Goal: Information Seeking & Learning: Learn about a topic

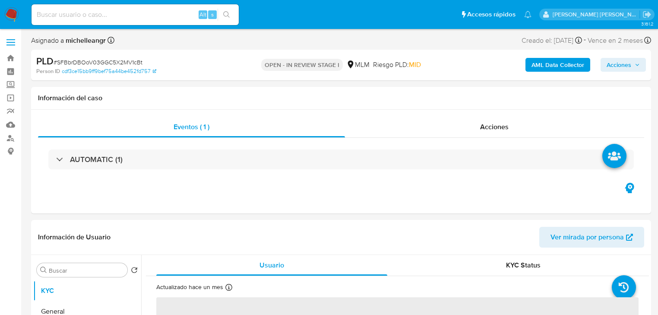
select select "10"
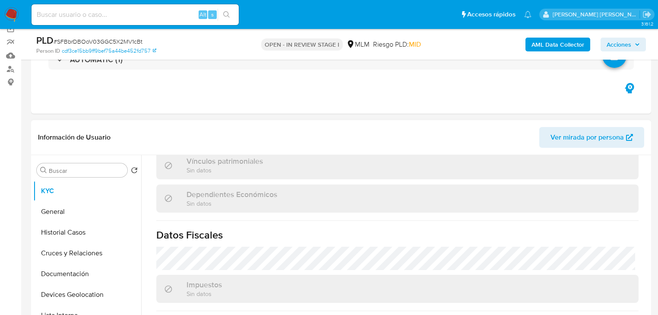
scroll to position [537, 0]
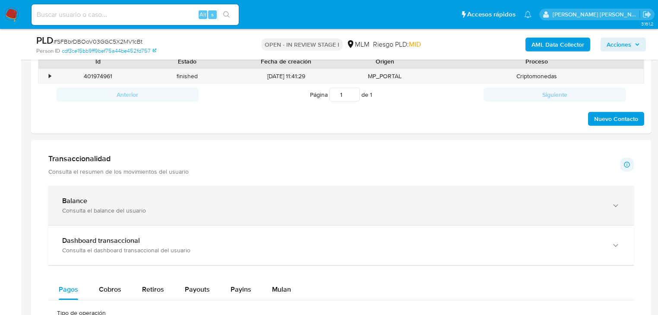
click at [140, 197] on div "Balance" at bounding box center [332, 201] width 541 height 9
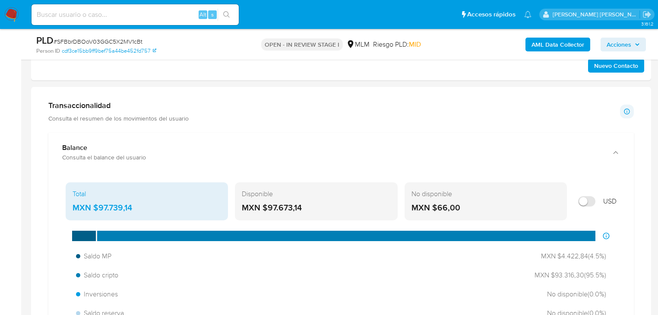
scroll to position [553, 0]
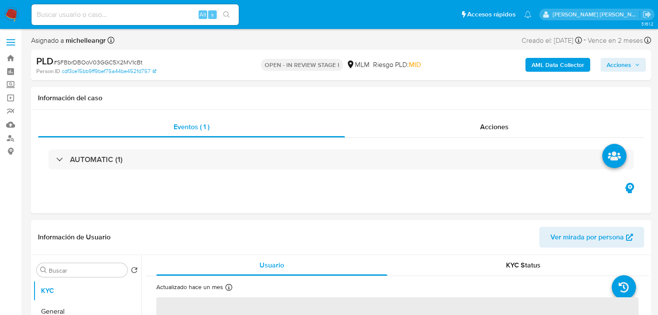
select select "10"
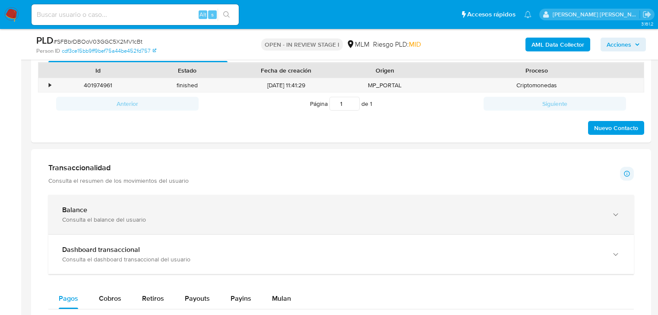
scroll to position [449, 0]
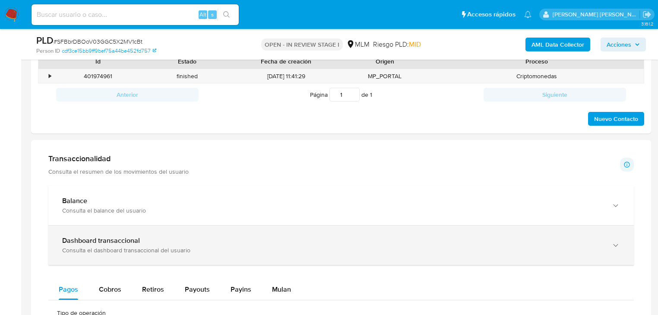
drag, startPoint x: 209, startPoint y: 244, endPoint x: 222, endPoint y: 233, distance: 16.5
click at [209, 241] on div "Dashboard transaccional" at bounding box center [332, 240] width 541 height 9
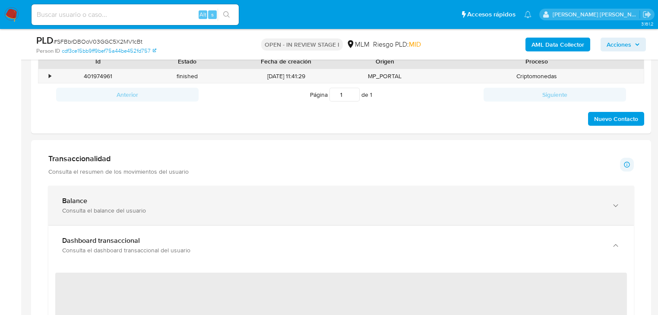
click at [276, 203] on div "Balance" at bounding box center [332, 201] width 541 height 9
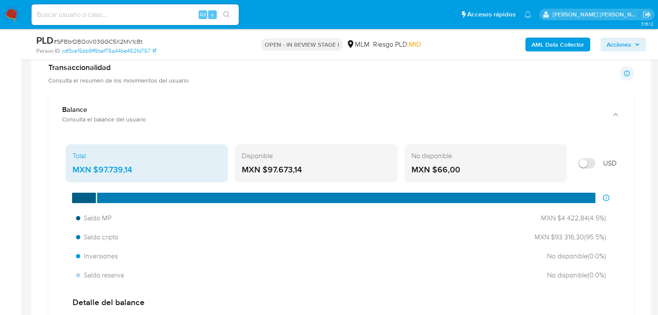
scroll to position [553, 0]
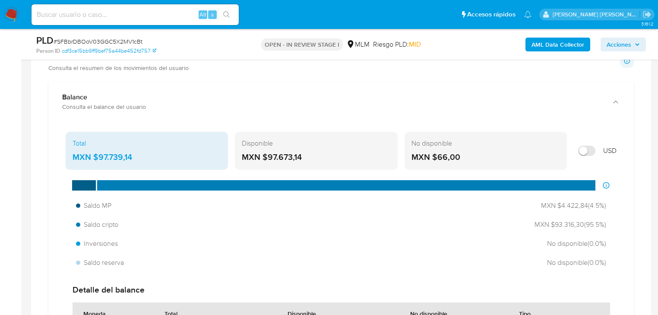
click at [280, 153] on div "MXN $97.673,14" at bounding box center [316, 157] width 149 height 11
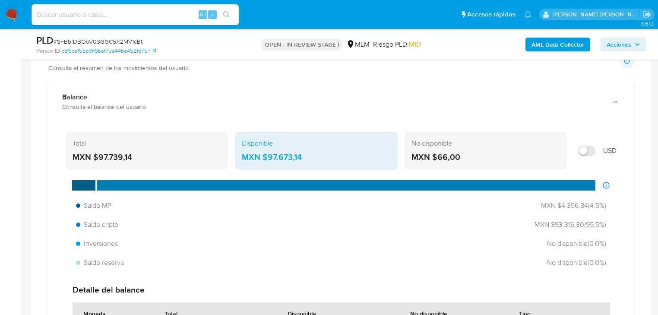
click at [280, 153] on div "MXN $97.673,14" at bounding box center [316, 157] width 149 height 11
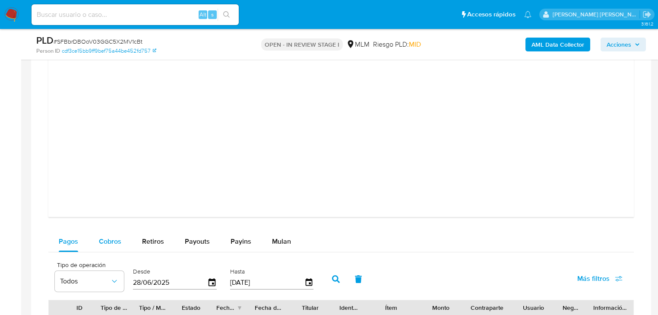
drag, startPoint x: 113, startPoint y: 242, endPoint x: 116, endPoint y: 236, distance: 7.3
click at [113, 242] on span "Cobros" at bounding box center [110, 241] width 22 height 10
select select "10"
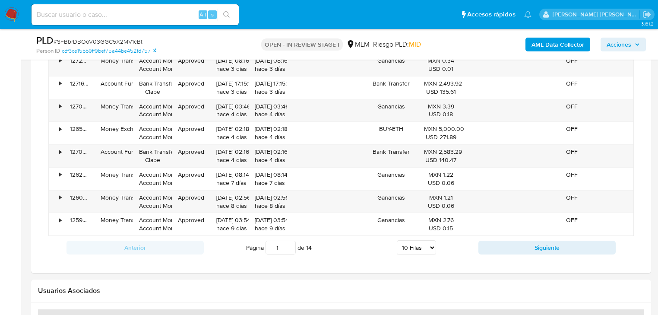
scroll to position [1625, 0]
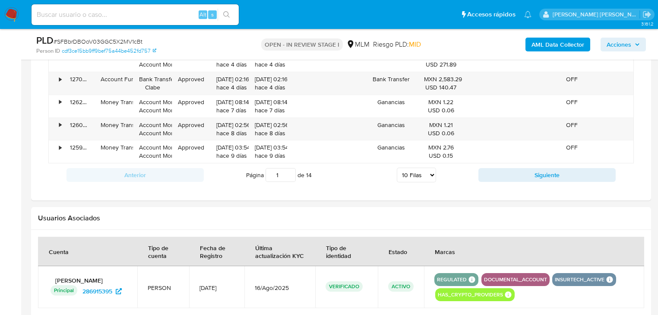
drag, startPoint x: 532, startPoint y: 180, endPoint x: 528, endPoint y: 184, distance: 5.8
click at [532, 180] on button "Siguiente" at bounding box center [547, 175] width 137 height 14
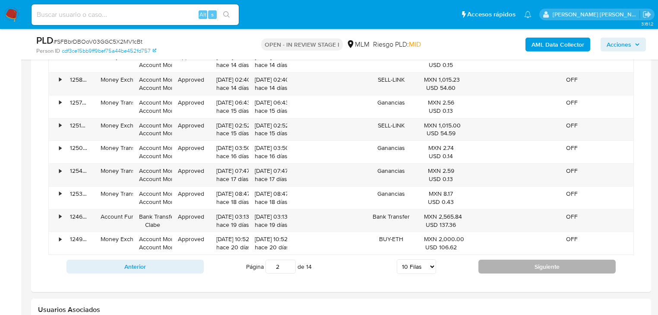
scroll to position [1590, 0]
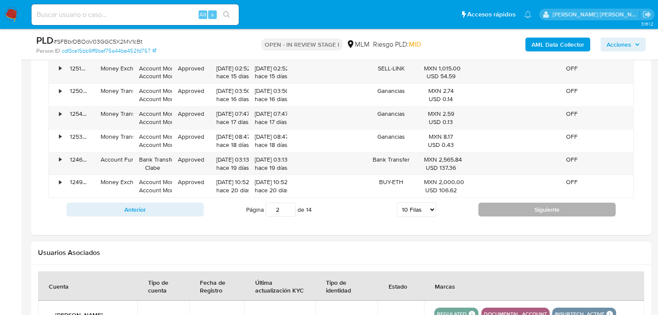
click at [502, 203] on button "Siguiente" at bounding box center [547, 210] width 137 height 14
type input "3"
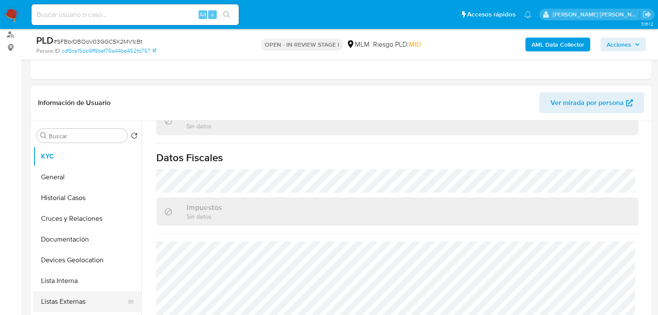
scroll to position [104, 0]
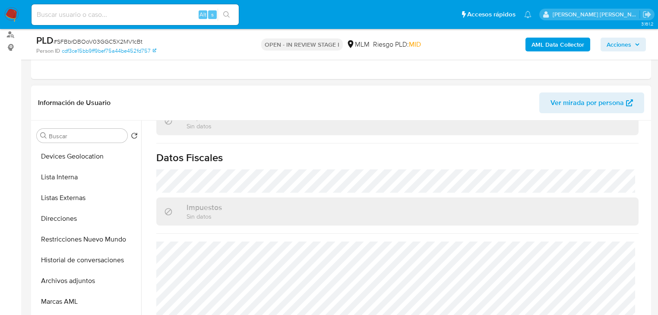
drag, startPoint x: 89, startPoint y: 281, endPoint x: 332, endPoint y: 277, distance: 243.7
click at [89, 282] on button "Archivos adjuntos" at bounding box center [87, 280] width 108 height 21
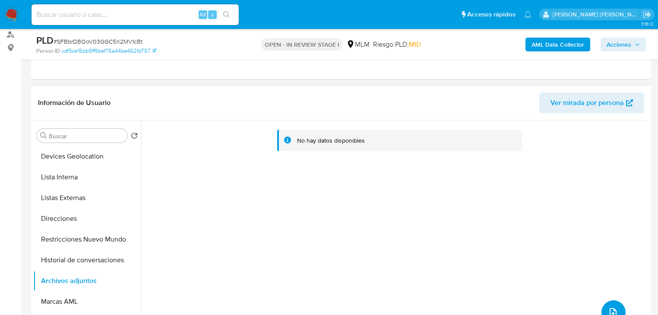
click at [608, 301] on button "upload-file" at bounding box center [614, 312] width 24 height 24
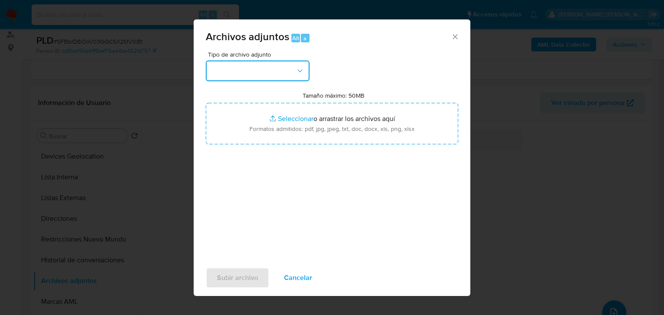
click at [270, 67] on button "button" at bounding box center [258, 70] width 104 height 21
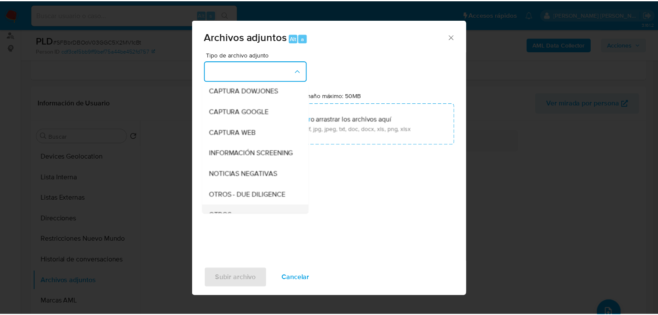
scroll to position [59, 0]
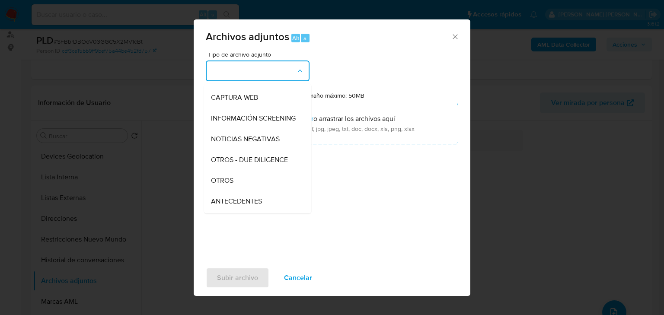
click at [226, 185] on span "OTROS" at bounding box center [222, 180] width 22 height 9
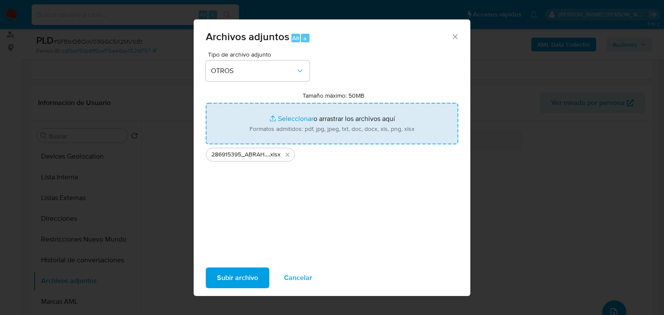
type input "C:\fakepath\286915395_ABRAHAM DUARTE GARCIA_SEP25.pdf"
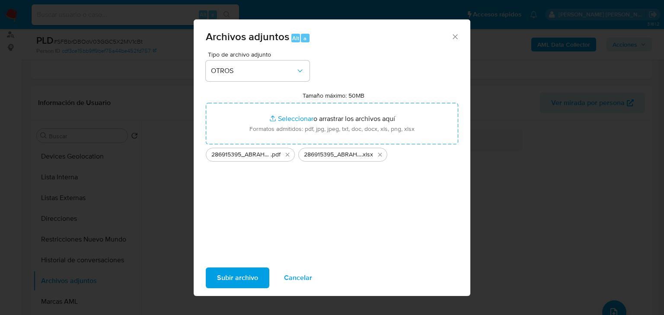
click at [239, 285] on span "Subir archivo" at bounding box center [237, 277] width 41 height 19
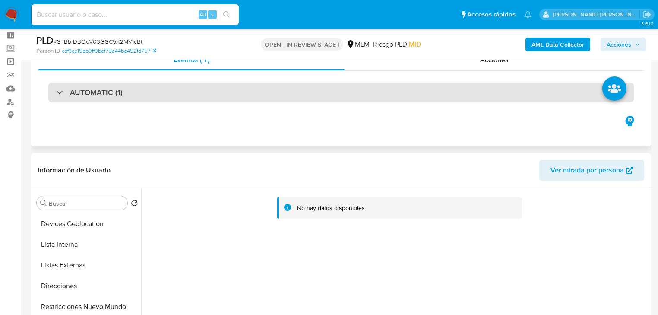
scroll to position [0, 0]
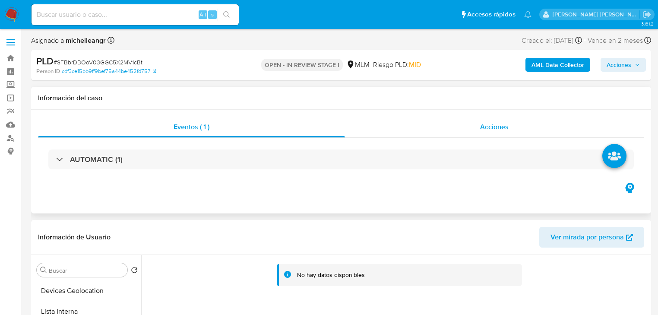
click at [496, 127] on span "Acciones" at bounding box center [494, 127] width 29 height 10
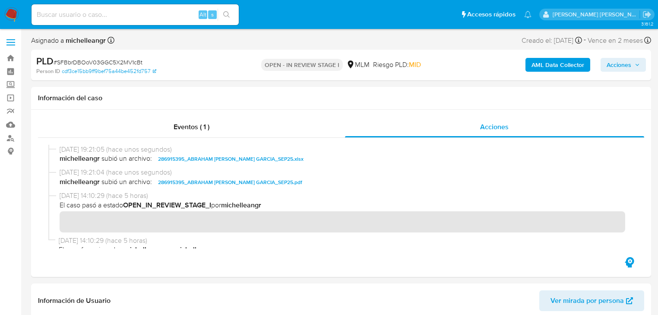
click at [618, 62] on span "Acciones" at bounding box center [619, 65] width 25 height 14
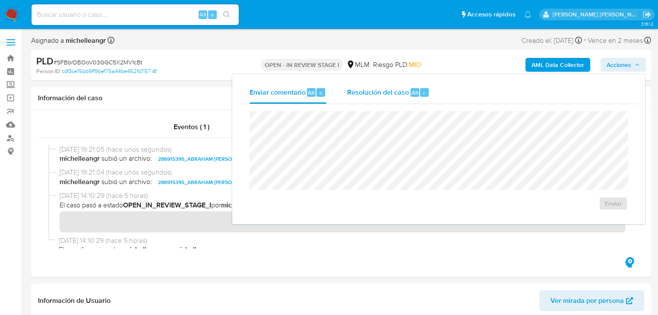
click at [367, 95] on span "Resolución del caso" at bounding box center [378, 92] width 62 height 10
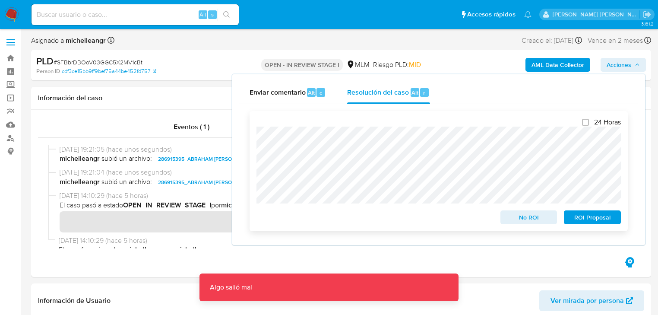
click at [518, 219] on span "No ROI" at bounding box center [529, 217] width 45 height 12
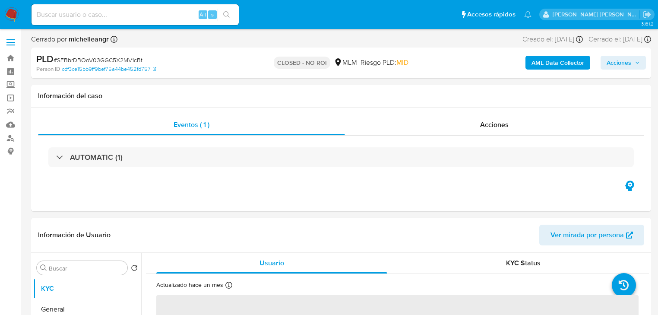
select select "10"
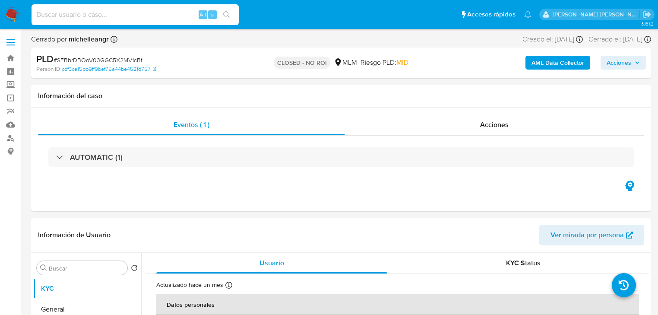
click at [95, 11] on input at bounding box center [135, 14] width 207 height 11
paste input "cKJITFGgHmj3iwzQpEhB6iCB"
type input "cKJITFGgHmj3iwzQpEhB6iCB"
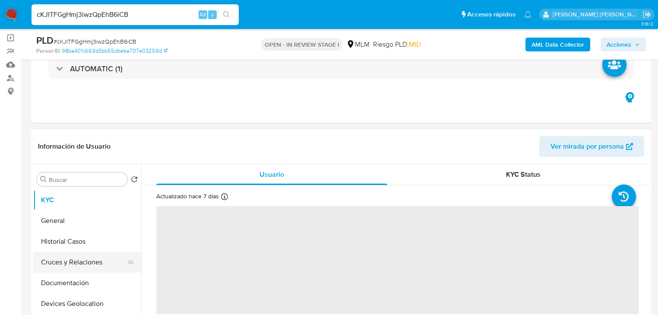
scroll to position [104, 0]
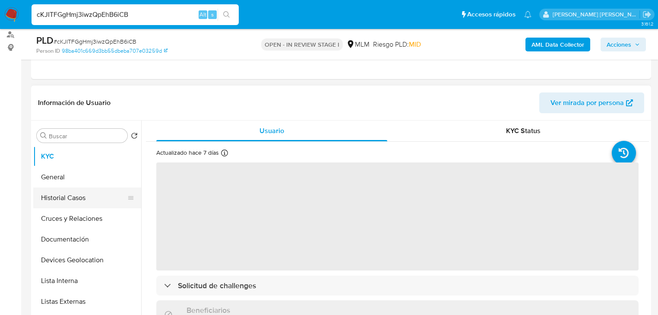
select select "10"
click at [78, 201] on button "Historial Casos" at bounding box center [83, 198] width 101 height 21
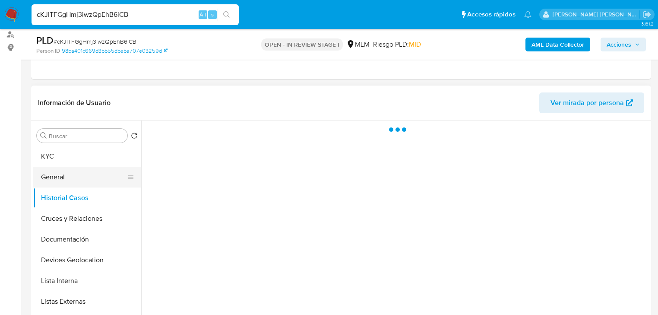
click at [79, 185] on button "General" at bounding box center [83, 177] width 101 height 21
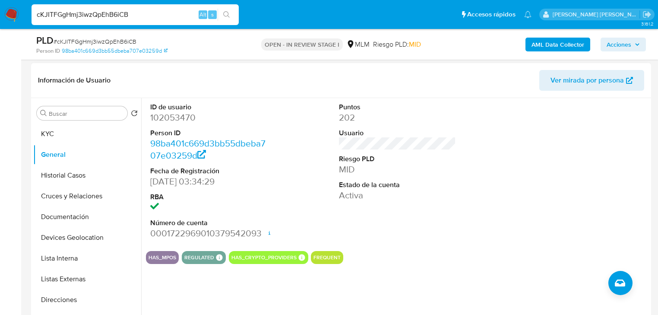
scroll to position [138, 0]
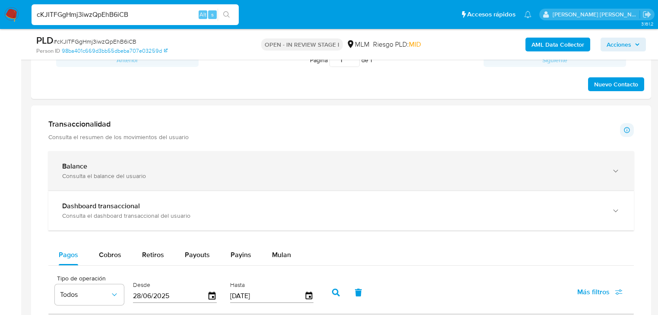
drag, startPoint x: 145, startPoint y: 180, endPoint x: 150, endPoint y: 177, distance: 6.2
click at [146, 178] on div "Balance Consulta el balance del usuario" at bounding box center [341, 170] width 586 height 39
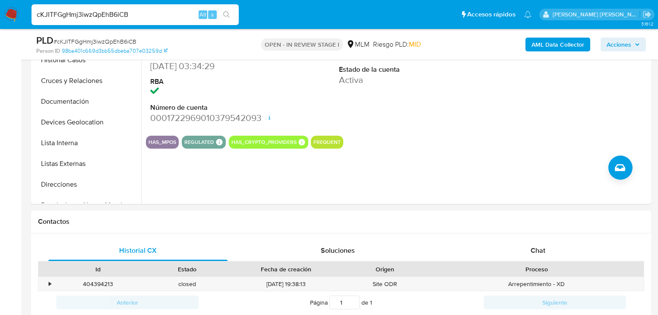
scroll to position [173, 0]
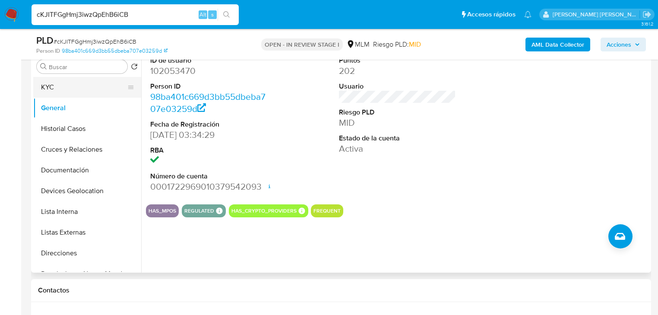
click at [92, 88] on button "KYC" at bounding box center [83, 87] width 101 height 21
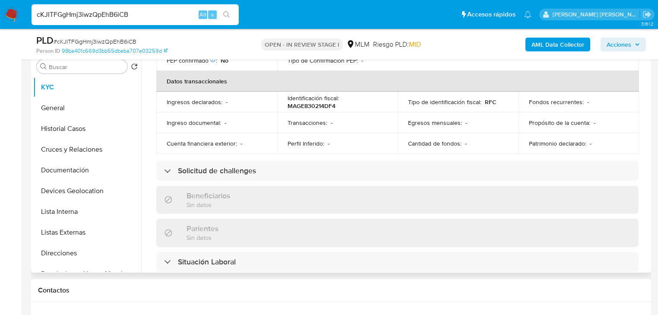
scroll to position [277, 0]
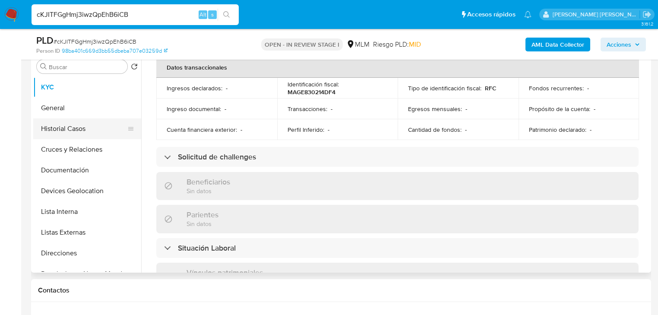
click at [89, 137] on button "Historial Casos" at bounding box center [83, 128] width 101 height 21
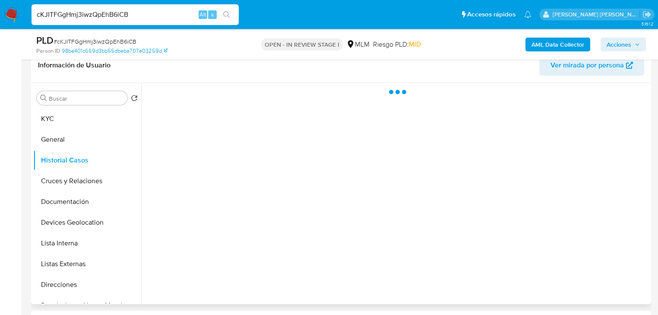
scroll to position [104, 0]
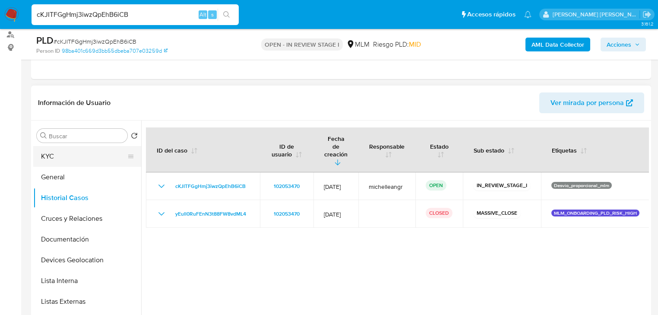
click at [76, 157] on button "KYC" at bounding box center [83, 156] width 101 height 21
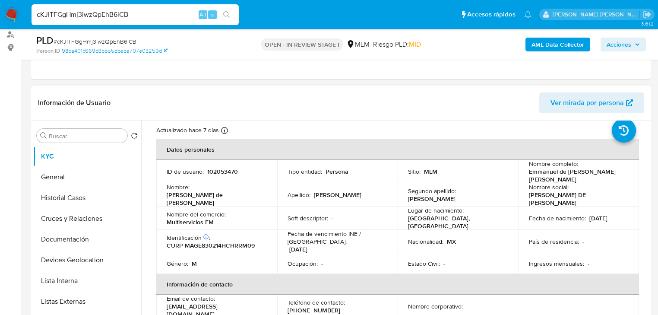
scroll to position [35, 0]
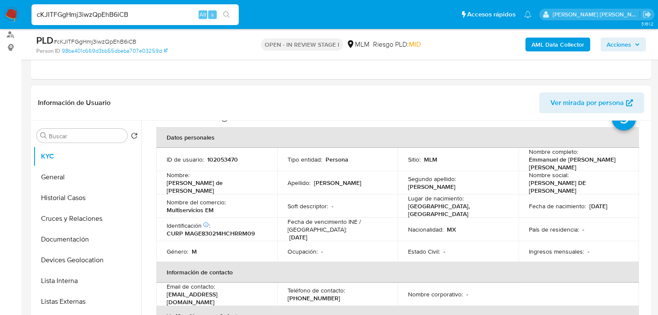
click at [220, 231] on p "CURP MAGE830214HCHRRM09" at bounding box center [211, 233] width 88 height 8
copy p "MAGE830214HCHRRM09"
click at [280, 226] on td "Fecha de vencimiento INE / [GEOGRAPHIC_DATA] : [DATE]" at bounding box center [337, 229] width 121 height 23
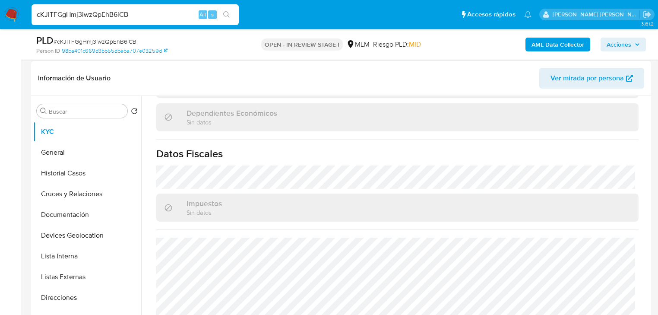
scroll to position [542, 0]
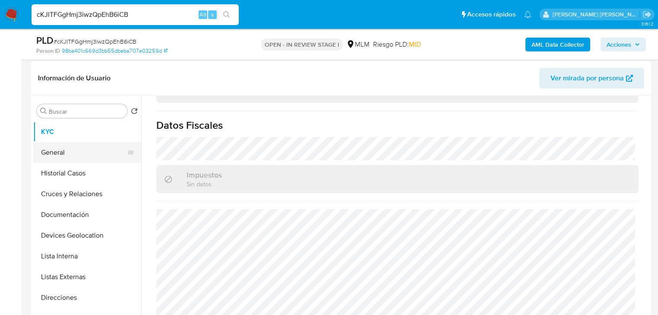
click at [70, 156] on button "General" at bounding box center [83, 152] width 101 height 21
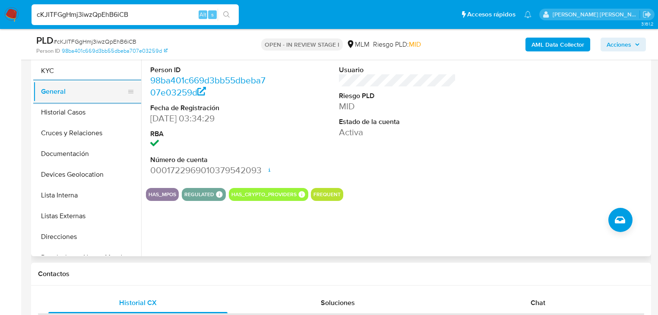
scroll to position [163, 0]
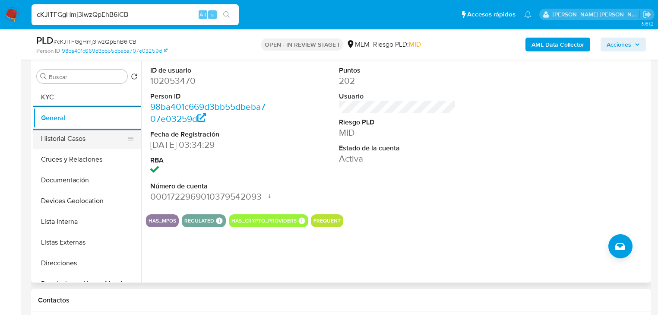
click at [75, 140] on button "Historial Casos" at bounding box center [83, 138] width 101 height 21
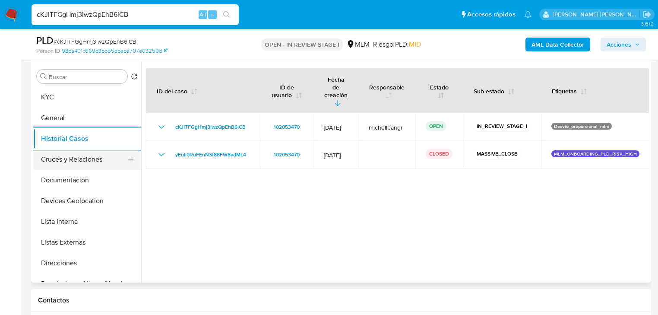
click at [89, 158] on button "Cruces y Relaciones" at bounding box center [83, 159] width 101 height 21
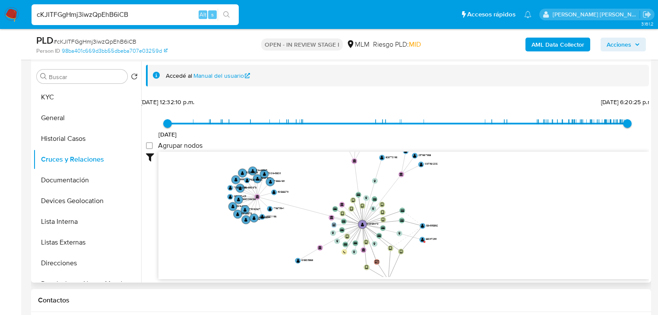
drag, startPoint x: 353, startPoint y: 208, endPoint x: 321, endPoint y: 195, distance: 34.3
click at [321, 195] on icon "device-677a0b405249d7a07093bed1  user-102053470  102053470 device-63f4e155088…" at bounding box center [404, 214] width 491 height 125
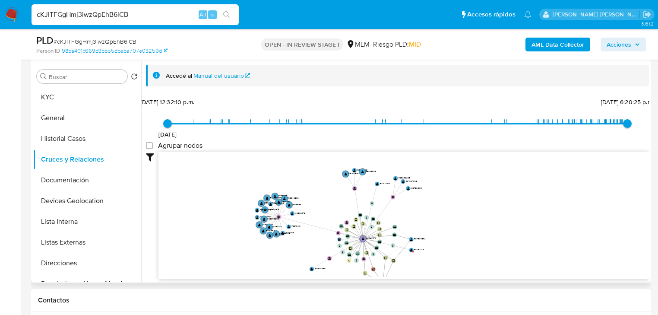
drag, startPoint x: 330, startPoint y: 219, endPoint x: 251, endPoint y: 213, distance: 78.5
click at [331, 221] on icon "device-677a0b405249d7a07093bed1  user-102053470  102053470 device-63f4e155088…" at bounding box center [404, 214] width 491 height 125
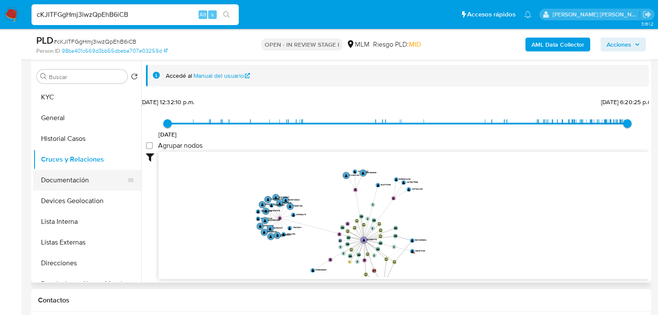
click at [86, 189] on button "Documentación" at bounding box center [83, 180] width 101 height 21
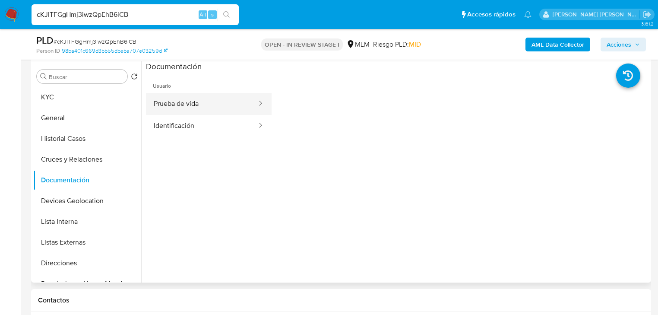
drag, startPoint x: 197, startPoint y: 102, endPoint x: 238, endPoint y: 105, distance: 42.0
click at [198, 102] on button "Prueba de vida" at bounding box center [202, 104] width 112 height 22
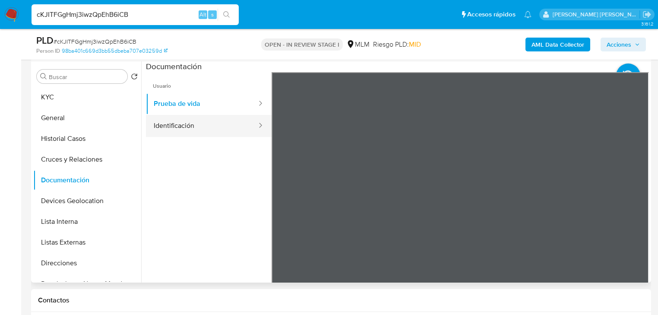
click at [236, 135] on button "Identificación" at bounding box center [202, 126] width 112 height 22
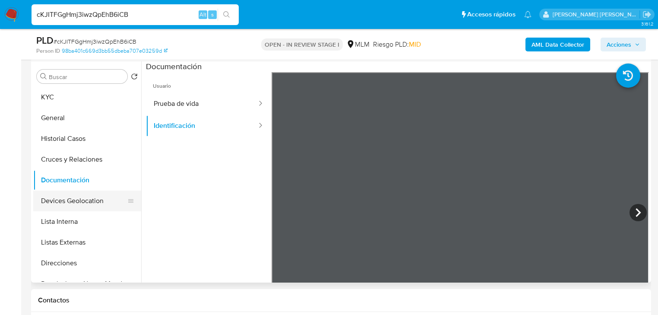
click at [87, 205] on button "Devices Geolocation" at bounding box center [83, 201] width 101 height 21
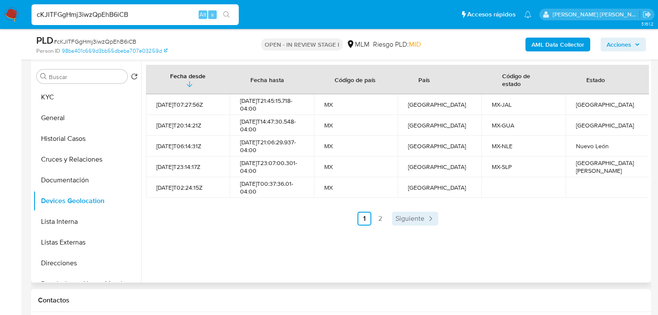
click at [412, 221] on span "Siguiente" at bounding box center [410, 218] width 29 height 7
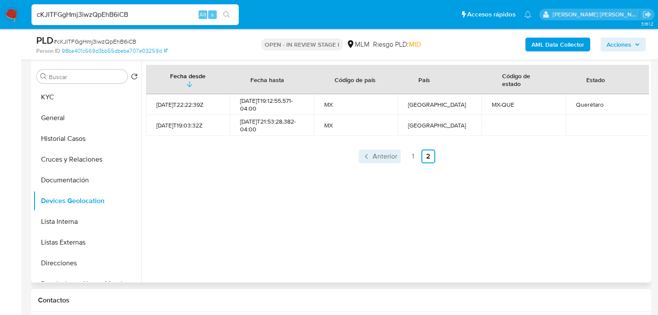
click at [376, 159] on span "Anterior" at bounding box center [385, 156] width 25 height 7
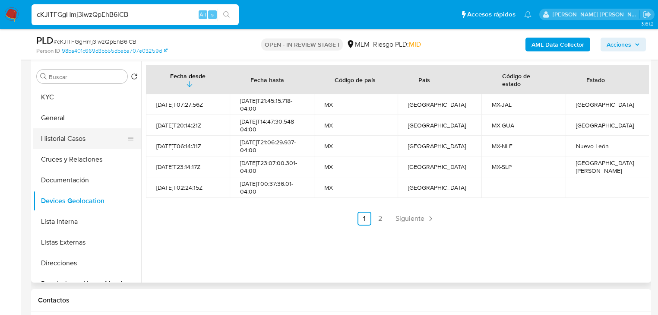
scroll to position [35, 0]
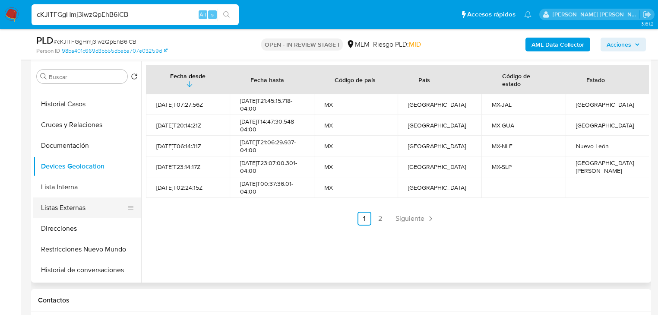
drag, startPoint x: 80, startPoint y: 207, endPoint x: 130, endPoint y: 206, distance: 49.7
click at [79, 206] on button "Listas Externas" at bounding box center [83, 207] width 101 height 21
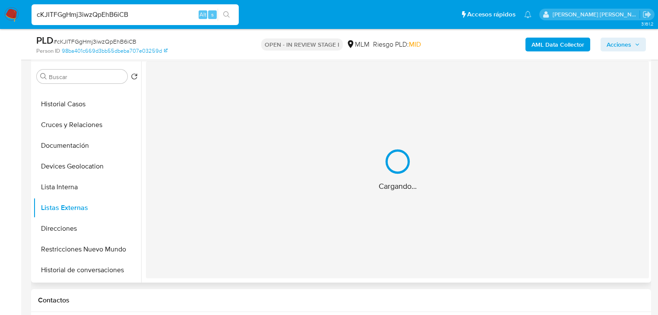
click at [226, 201] on div "Cargando..." at bounding box center [397, 169] width 503 height 217
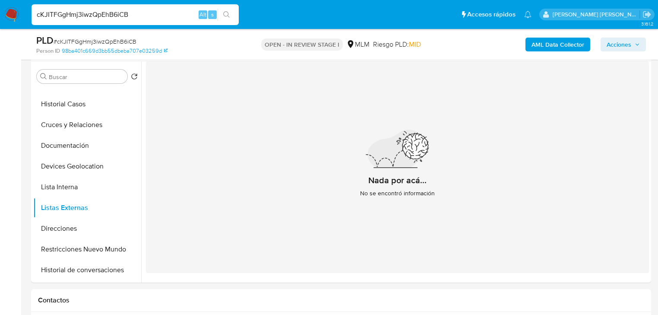
drag, startPoint x: 109, startPoint y: 254, endPoint x: 206, endPoint y: 250, distance: 96.9
click at [109, 254] on button "Restricciones Nuevo Mundo" at bounding box center [87, 249] width 108 height 21
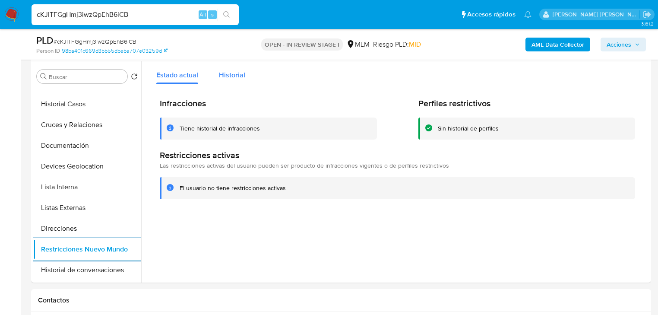
click at [238, 76] on span "Historial" at bounding box center [232, 75] width 26 height 10
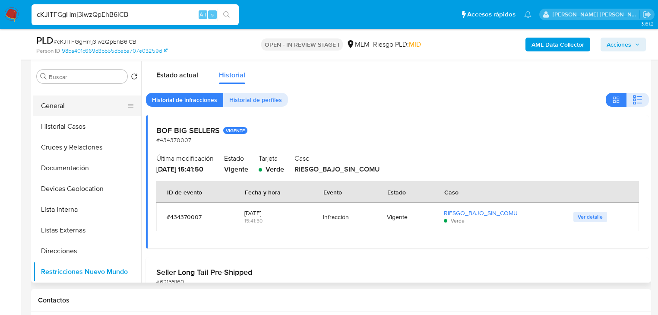
scroll to position [0, 0]
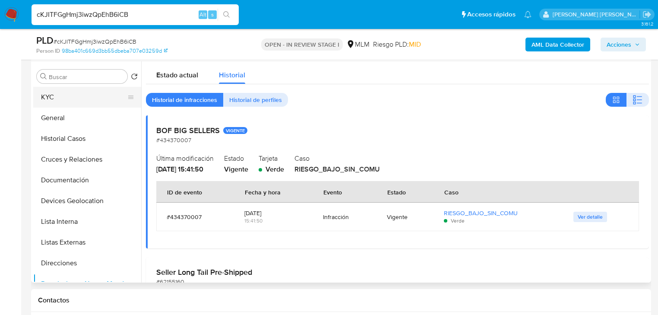
click at [83, 101] on button "KYC" at bounding box center [83, 97] width 101 height 21
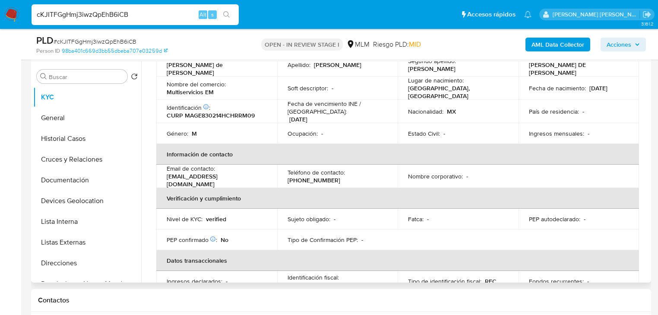
scroll to position [93, 0]
drag, startPoint x: 223, startPoint y: 177, endPoint x: 162, endPoint y: 178, distance: 60.5
click at [162, 178] on td "Email de contacto : [EMAIL_ADDRESS][DOMAIN_NAME]" at bounding box center [216, 176] width 121 height 23
copy p "[EMAIL_ADDRESS][DOMAIN_NAME]"
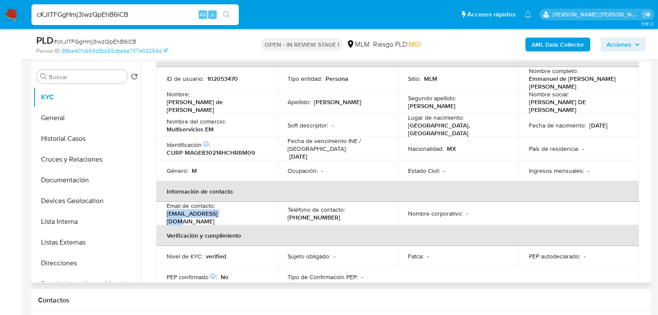
scroll to position [0, 0]
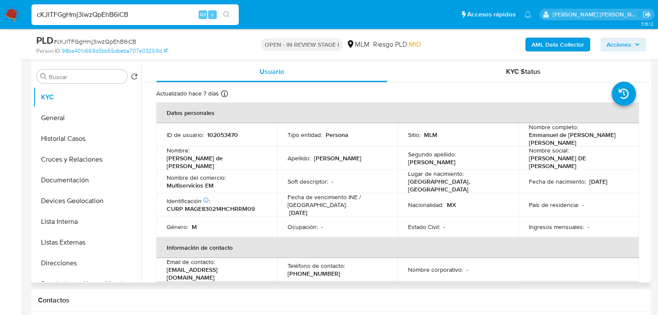
click at [309, 270] on p "[PHONE_NUMBER]" at bounding box center [314, 274] width 53 height 8
copy p "8471300"
drag, startPoint x: 223, startPoint y: 184, endPoint x: 164, endPoint y: 185, distance: 59.2
click at [164, 185] on td "Nombre del comercio : Multiservicios EM" at bounding box center [216, 181] width 121 height 23
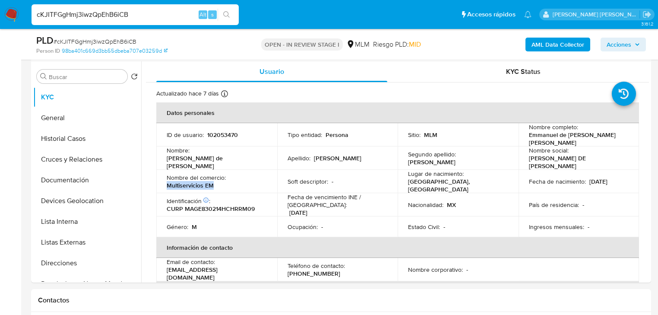
copy p "Multiservicios EM"
drag, startPoint x: 73, startPoint y: 265, endPoint x: 87, endPoint y: 264, distance: 14.7
click at [73, 265] on button "Direcciones" at bounding box center [83, 263] width 101 height 21
